Goal: Find specific page/section: Find specific page/section

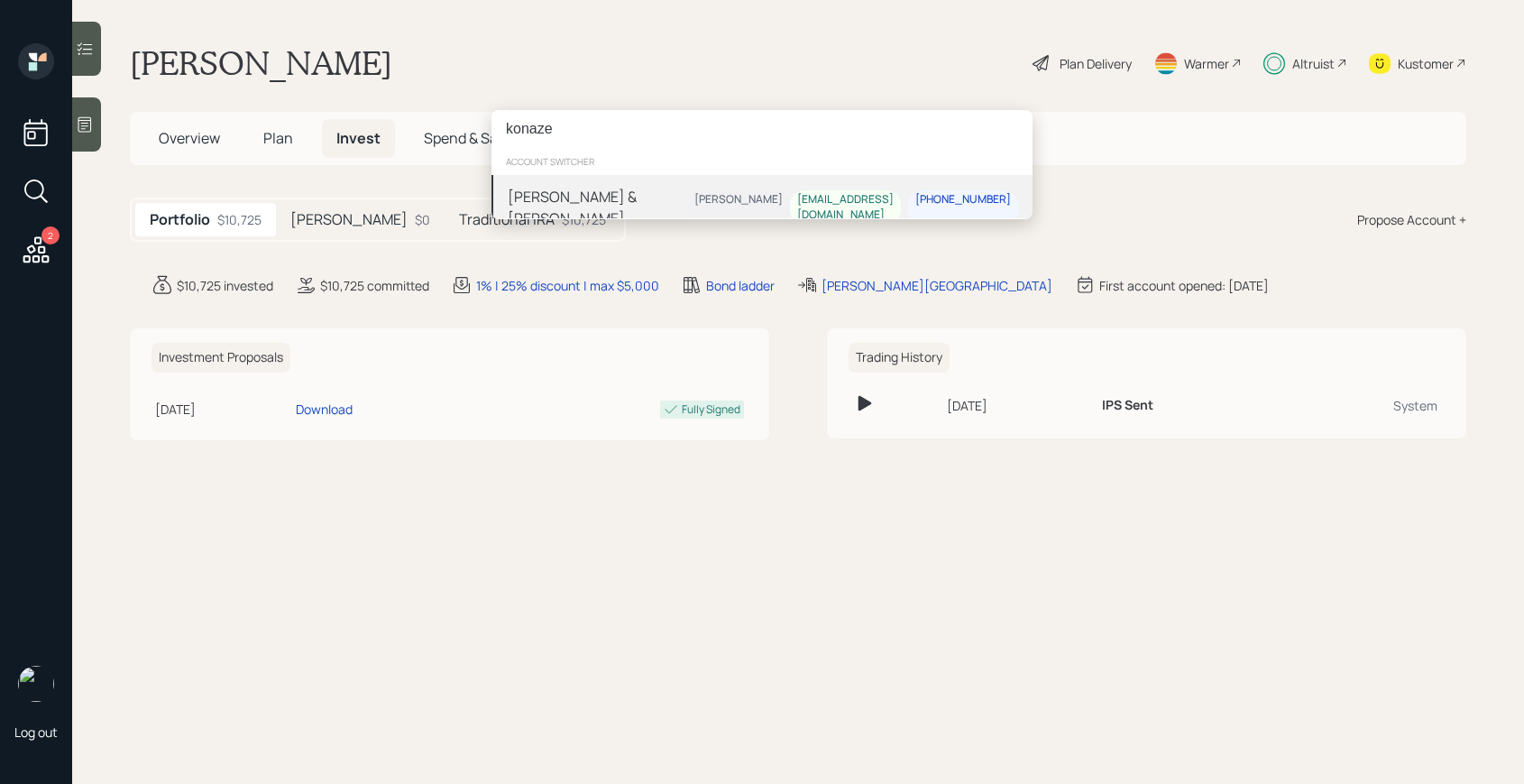
type input "konaze"
